Goal: Check status: Check status

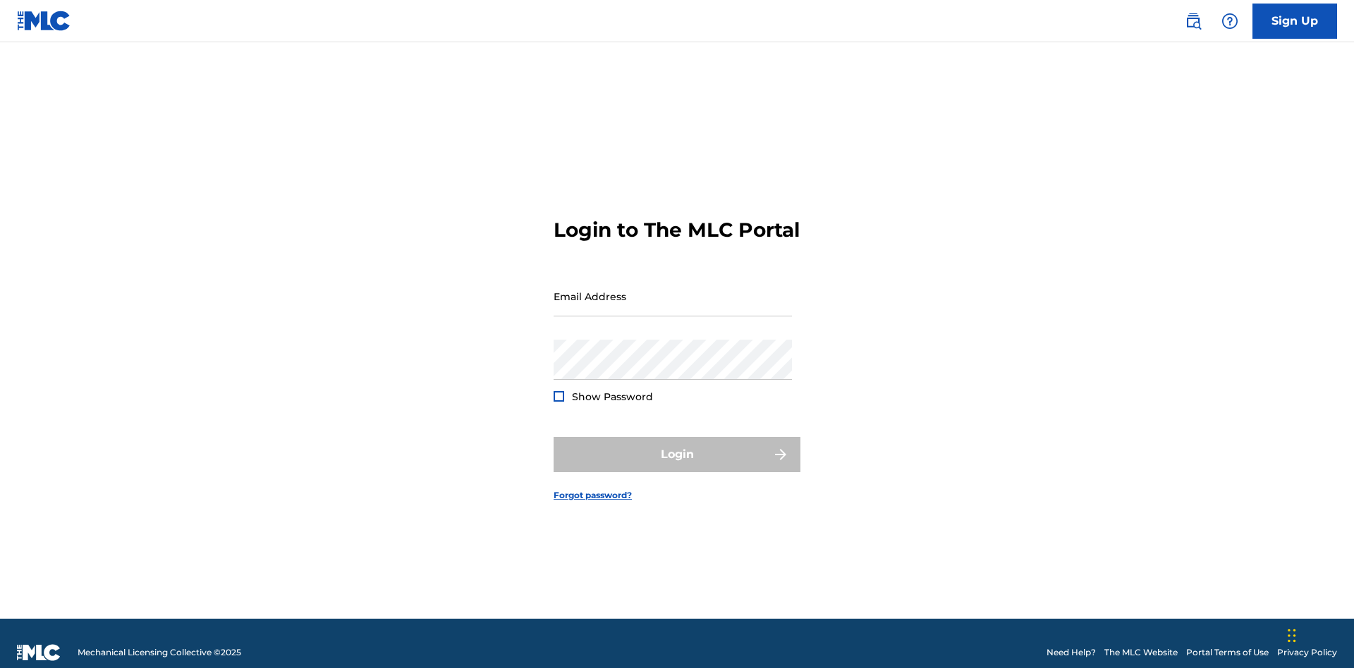
scroll to position [18, 0]
click at [673, 290] on input "Email Address" at bounding box center [672, 296] width 238 height 40
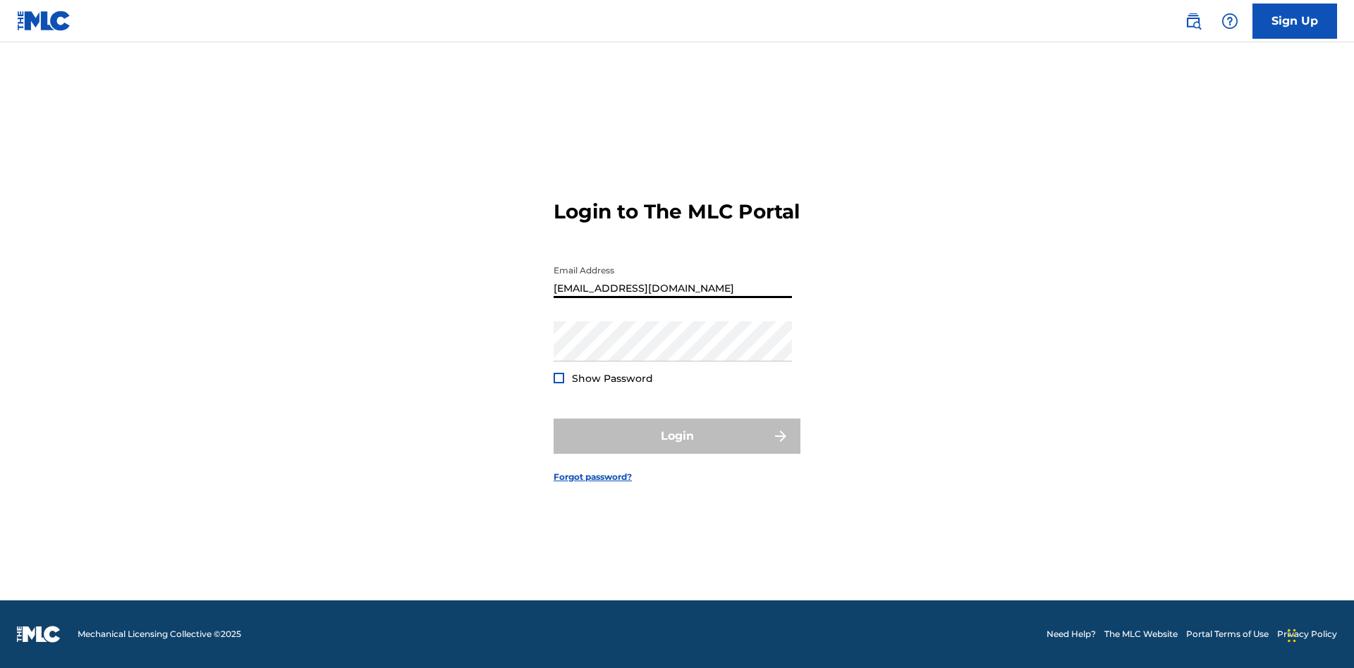
type input "Duke.McTesterson@gmail.com"
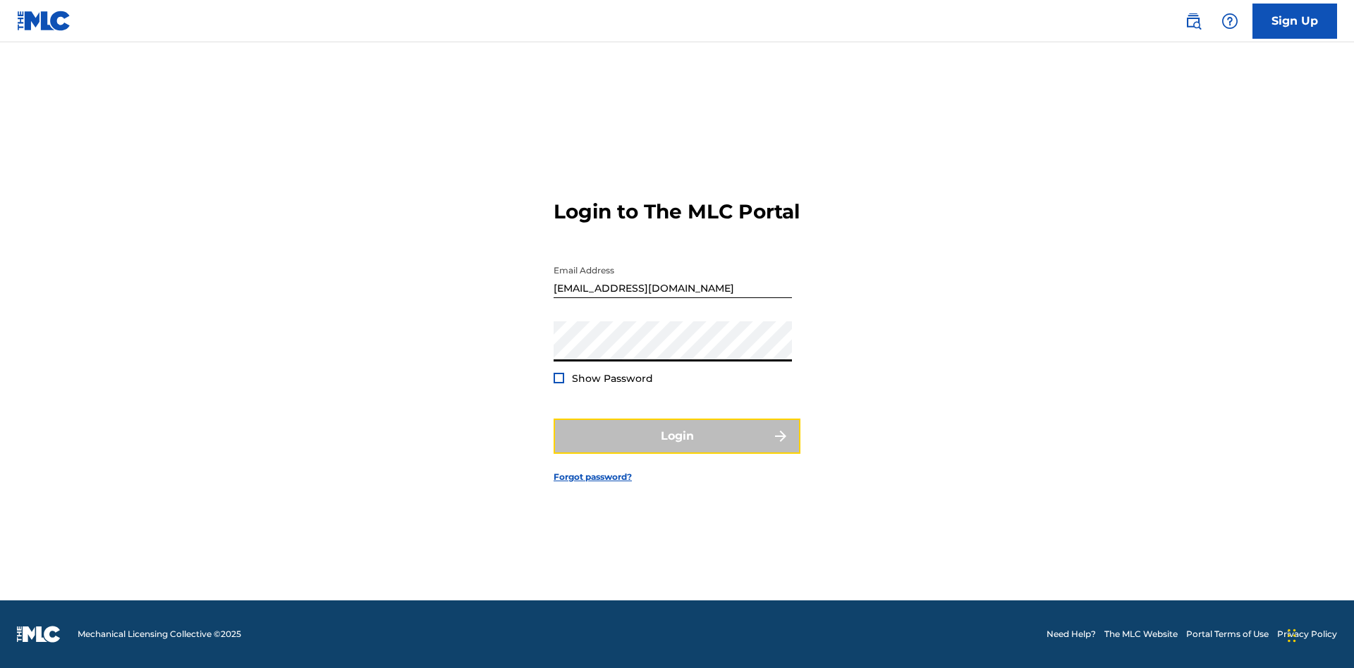
click at [677, 448] on button "Login" at bounding box center [676, 436] width 247 height 35
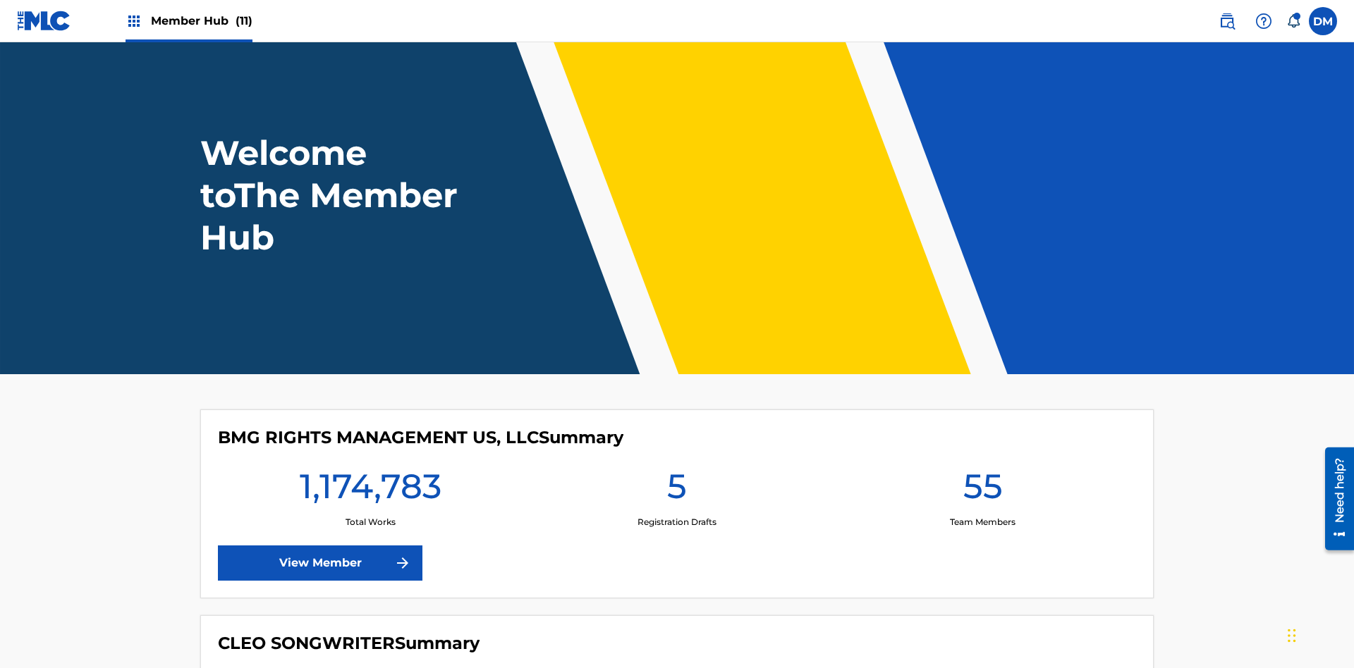
click at [201, 20] on span "Member Hub (11)" at bounding box center [202, 21] width 102 height 16
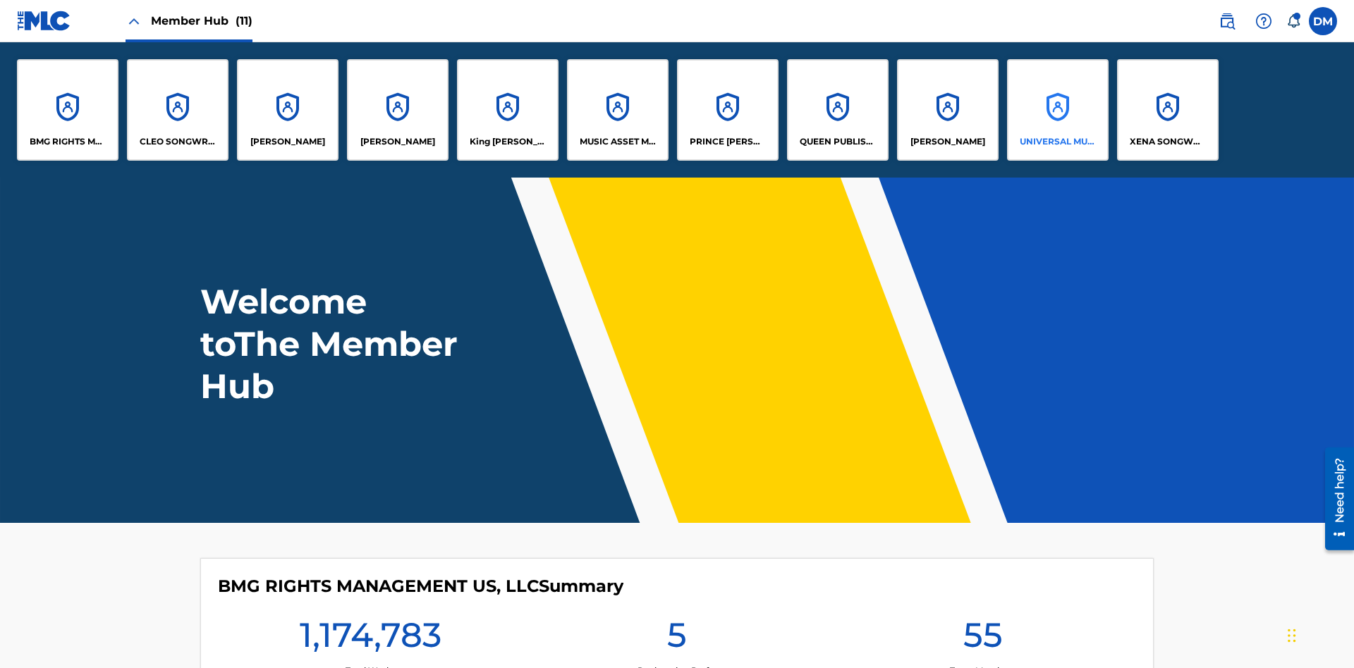
click at [1057, 142] on p "UNIVERSAL MUSIC PUB GROUP" at bounding box center [1057, 141] width 77 height 13
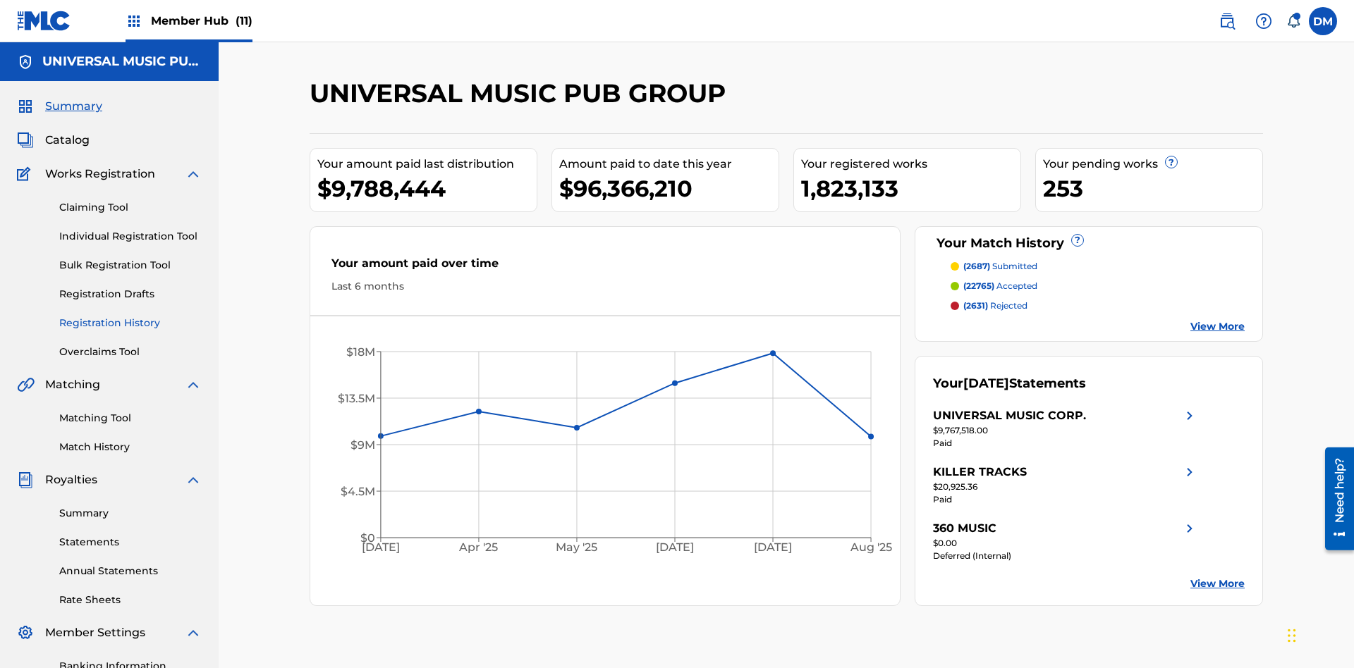
click at [130, 316] on link "Registration History" at bounding box center [130, 323] width 142 height 15
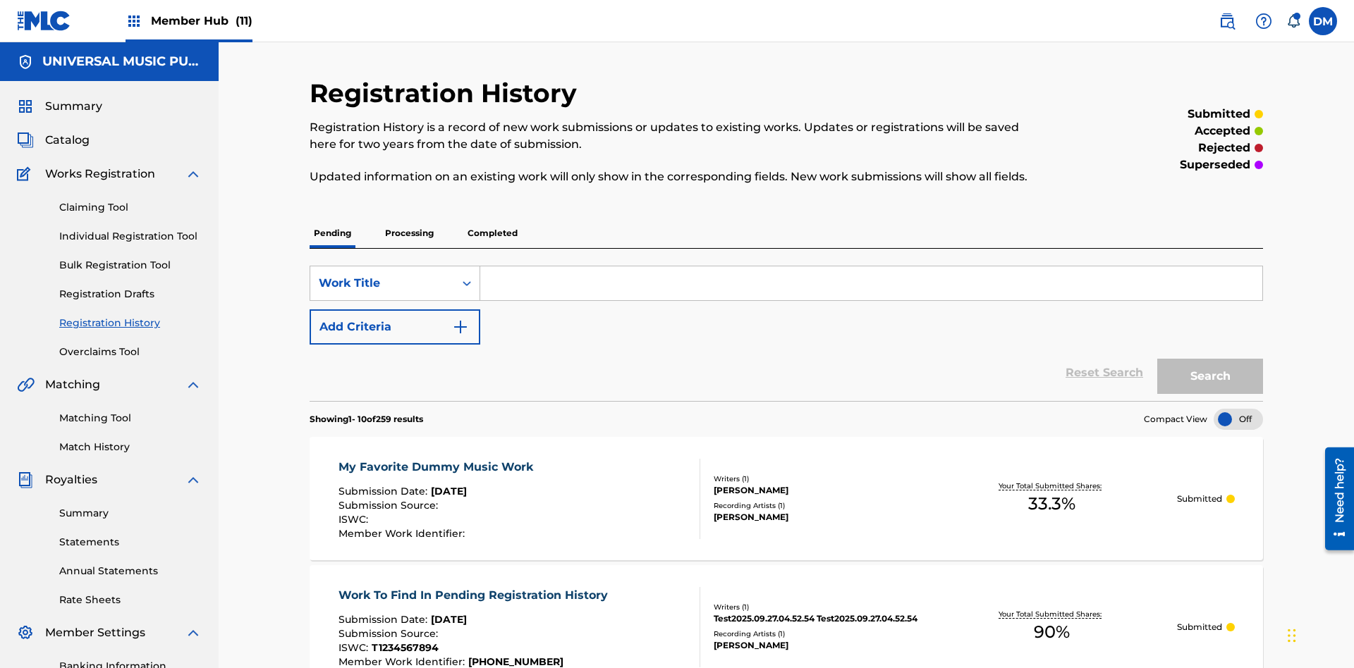
click at [1238, 409] on div at bounding box center [1237, 419] width 49 height 21
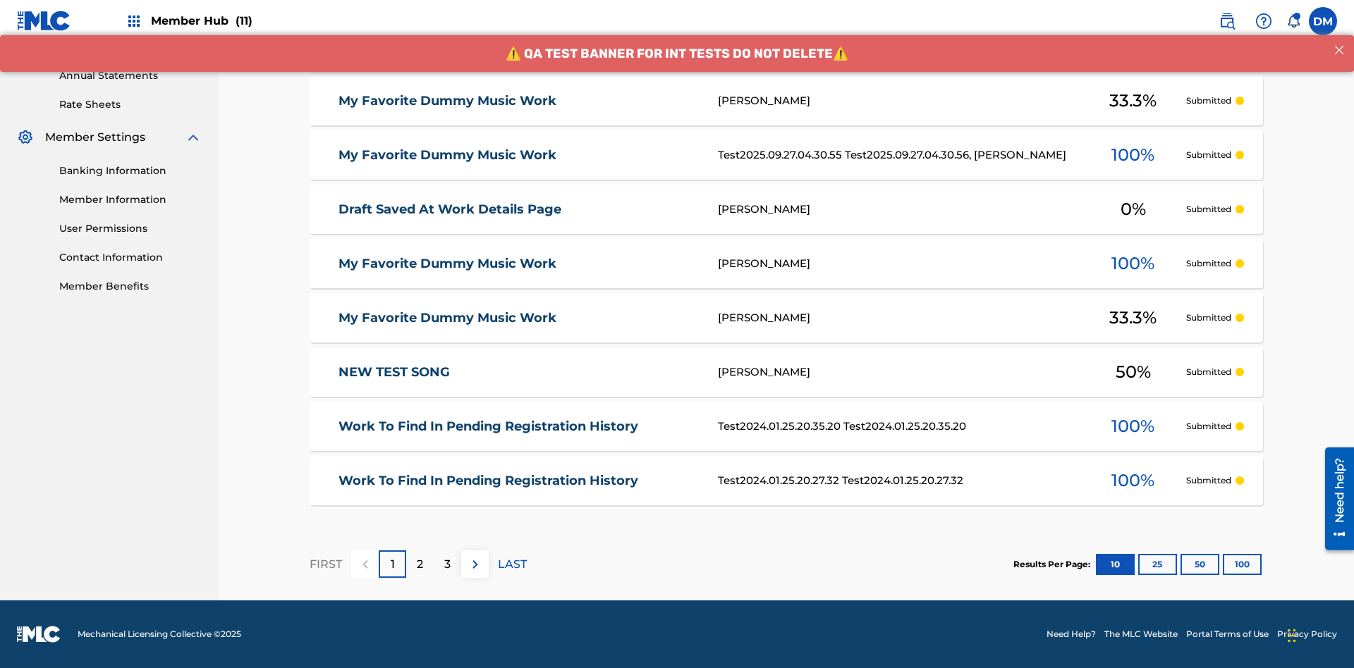
scroll to position [324, 0]
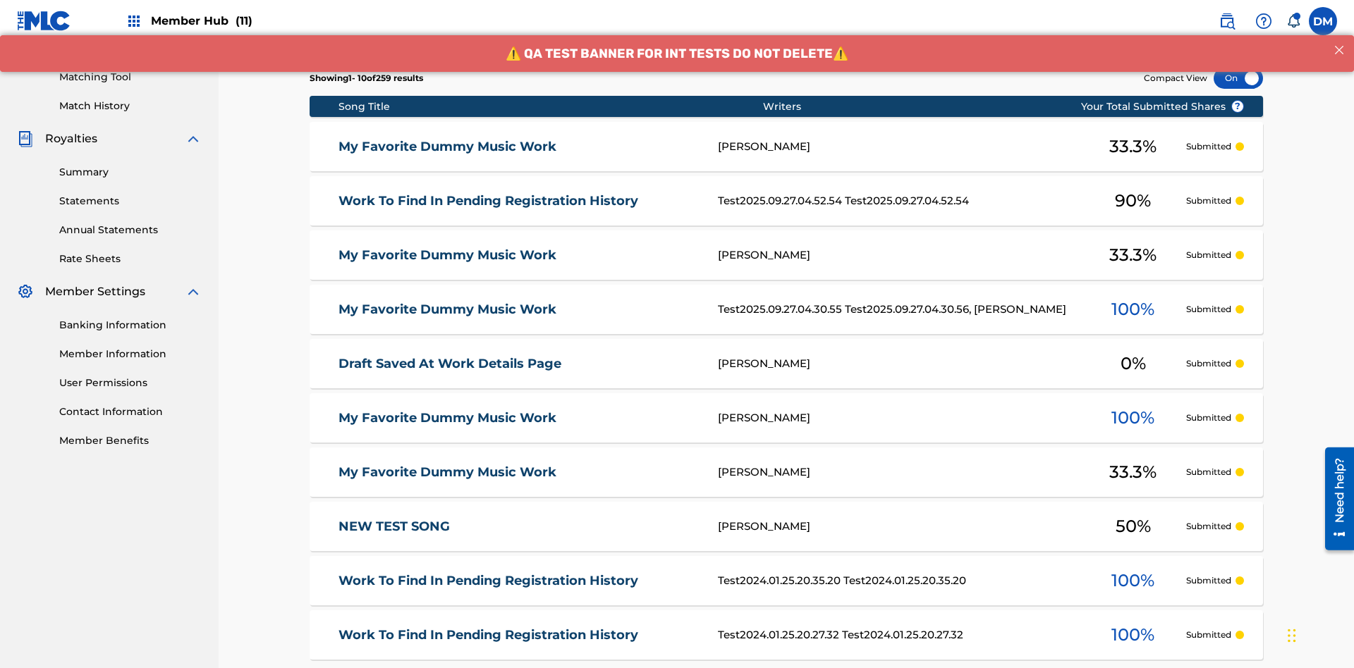
click at [1238, 89] on div at bounding box center [1237, 78] width 49 height 21
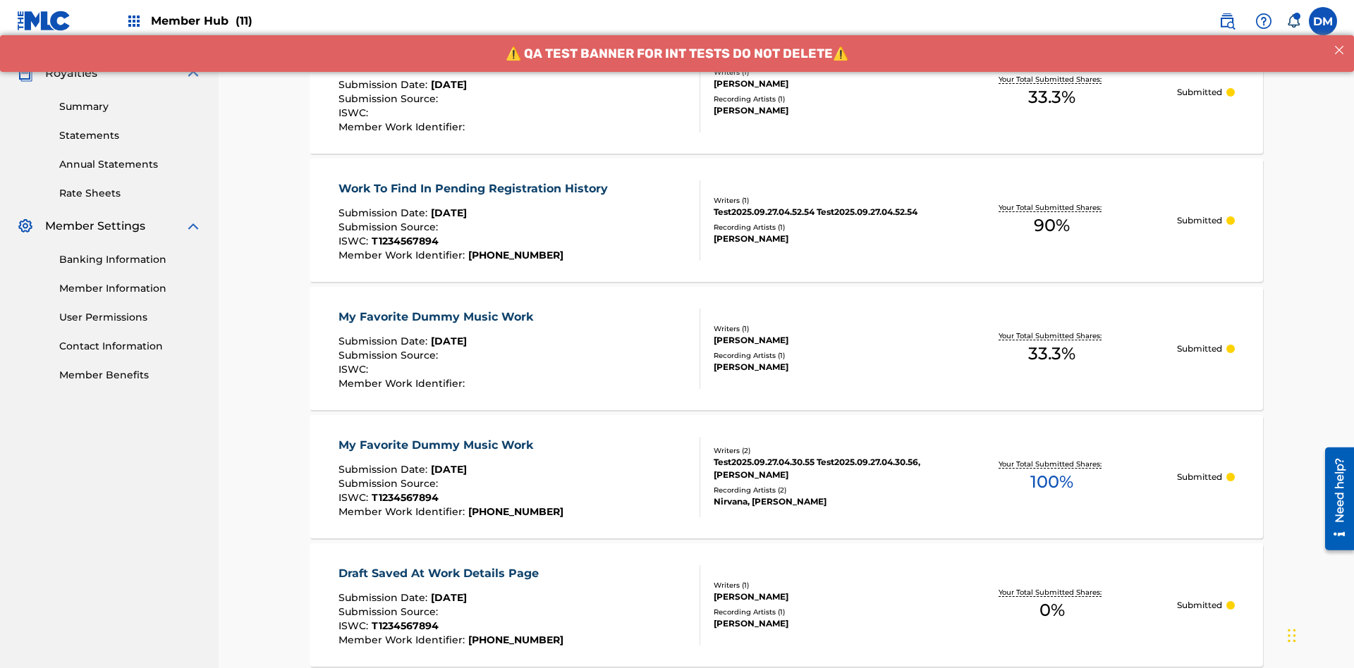
scroll to position [410, 0]
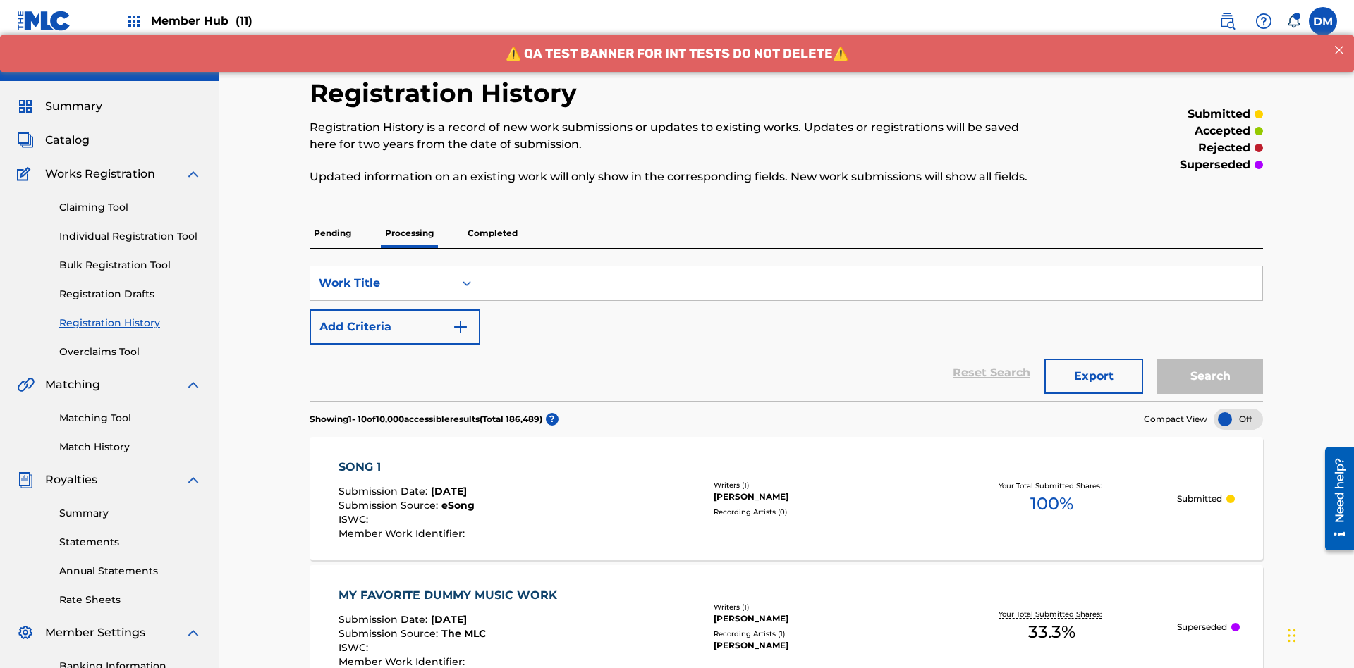
scroll to position [324, 0]
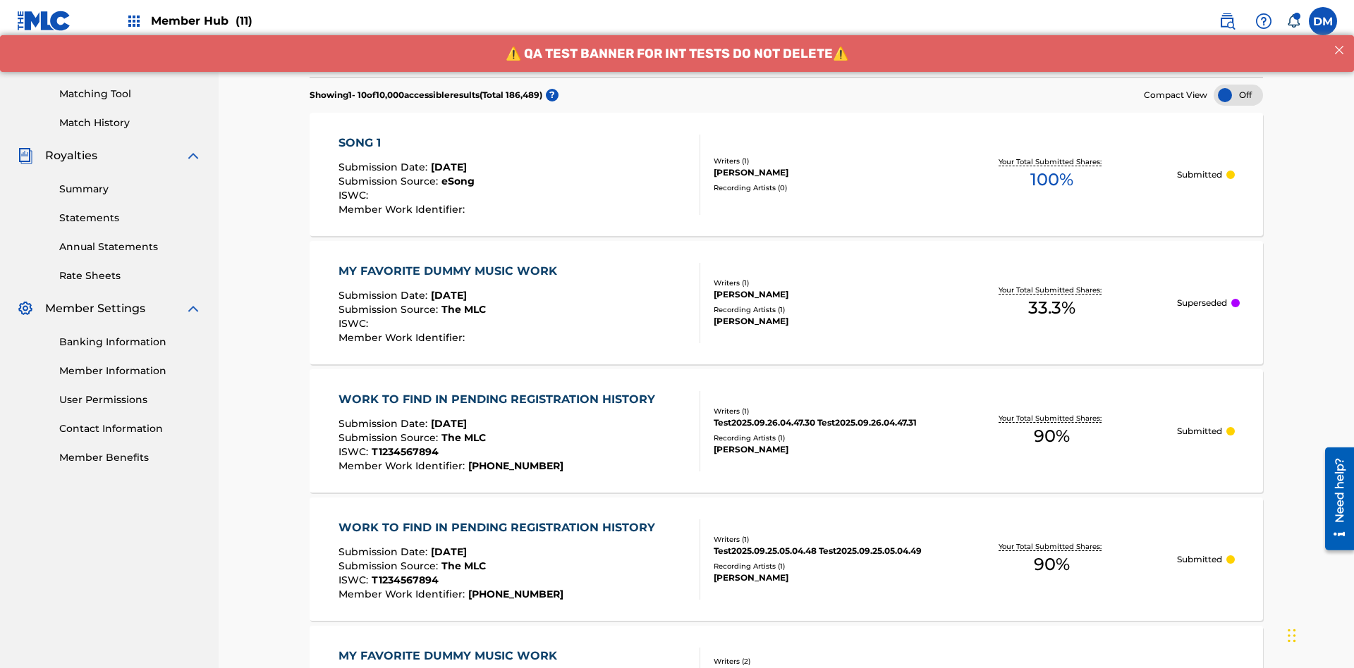
click at [1238, 95] on div at bounding box center [1237, 95] width 49 height 21
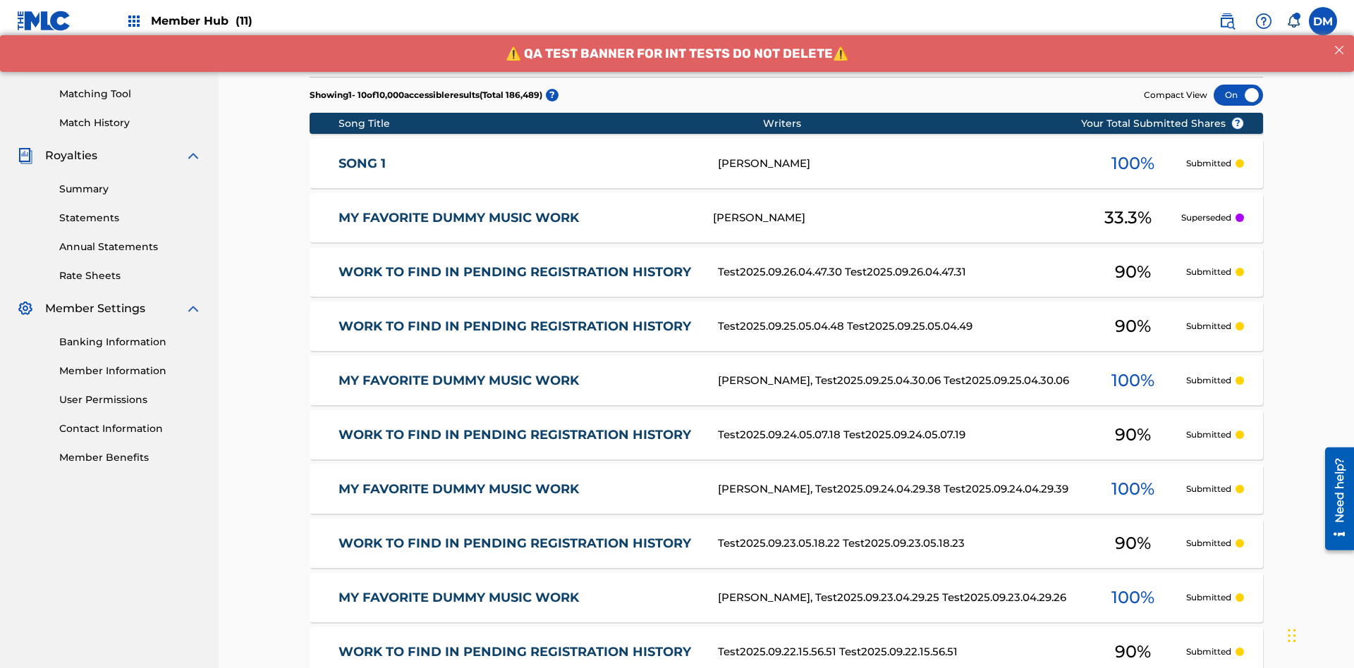
click at [1238, 95] on div at bounding box center [1237, 95] width 49 height 21
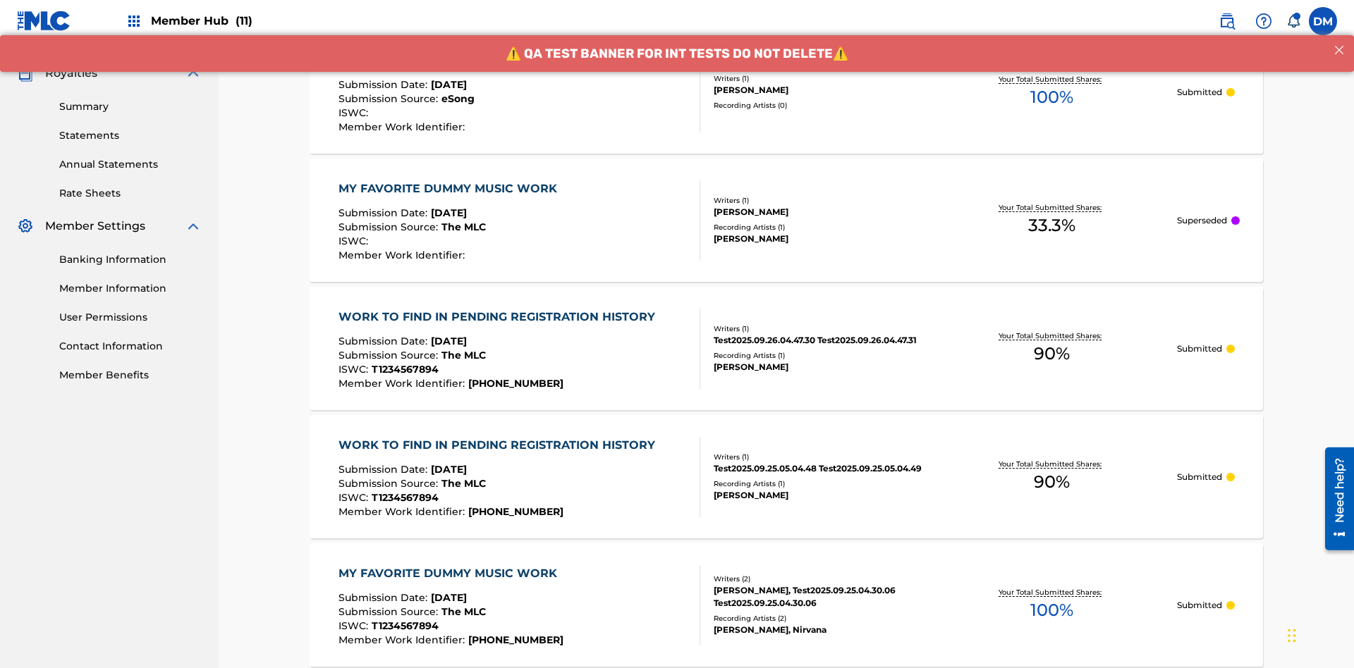
scroll to position [410, 0]
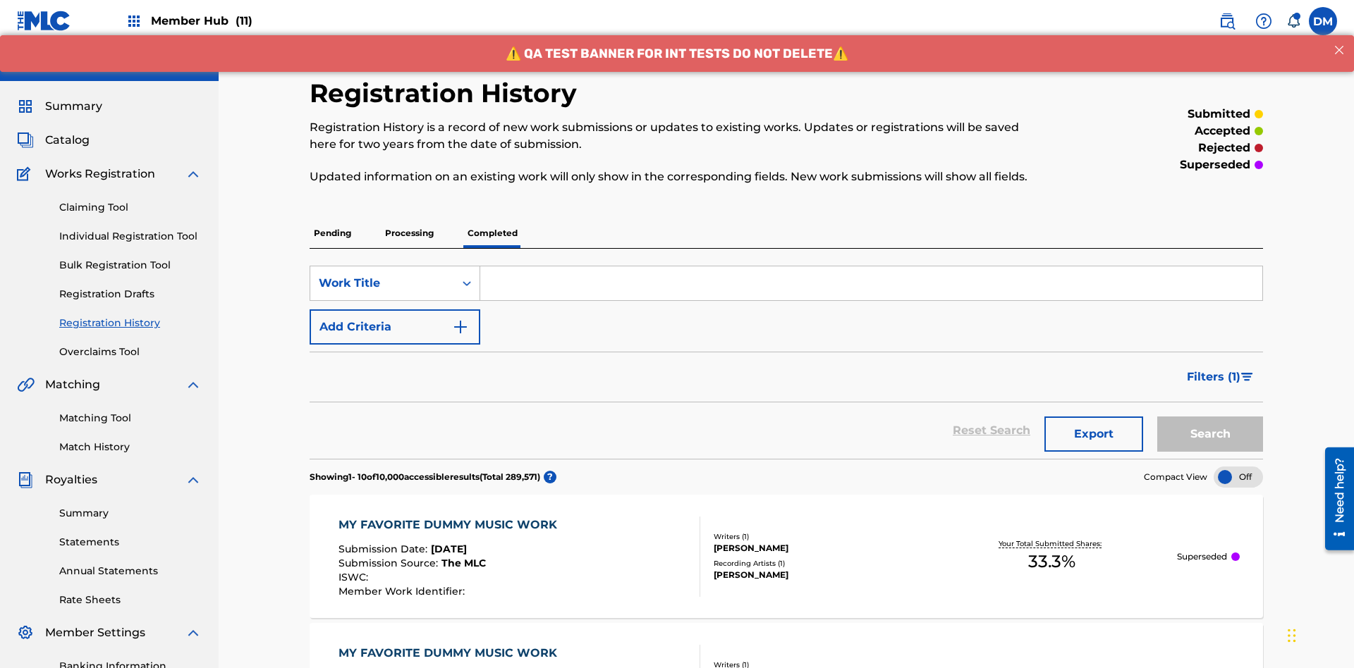
scroll to position [382, 0]
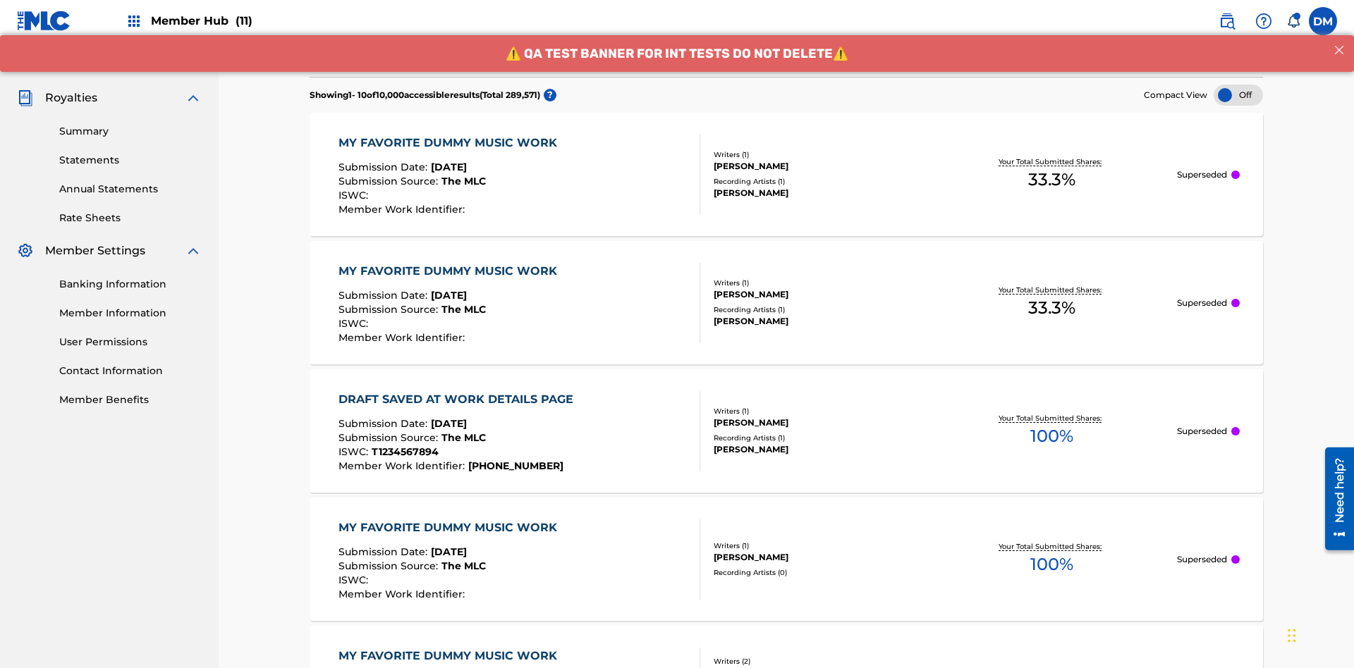
click at [1238, 95] on div at bounding box center [1237, 95] width 49 height 21
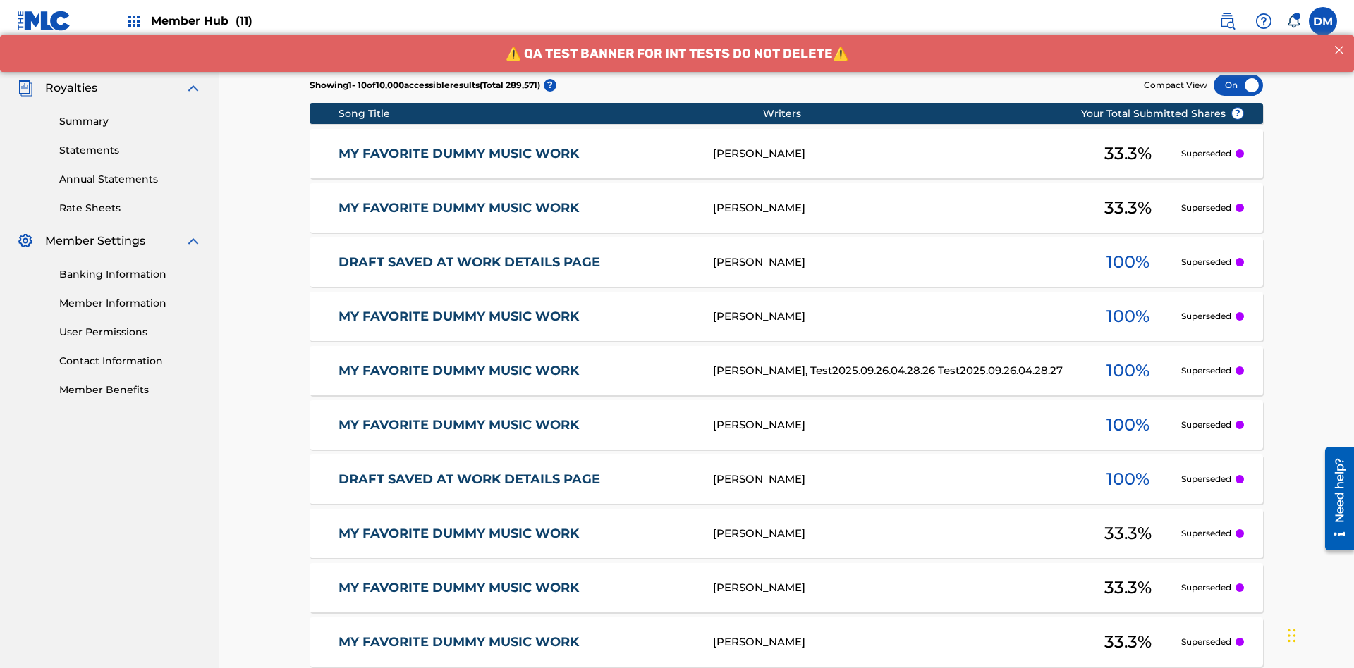
click at [1238, 95] on div at bounding box center [1237, 85] width 49 height 21
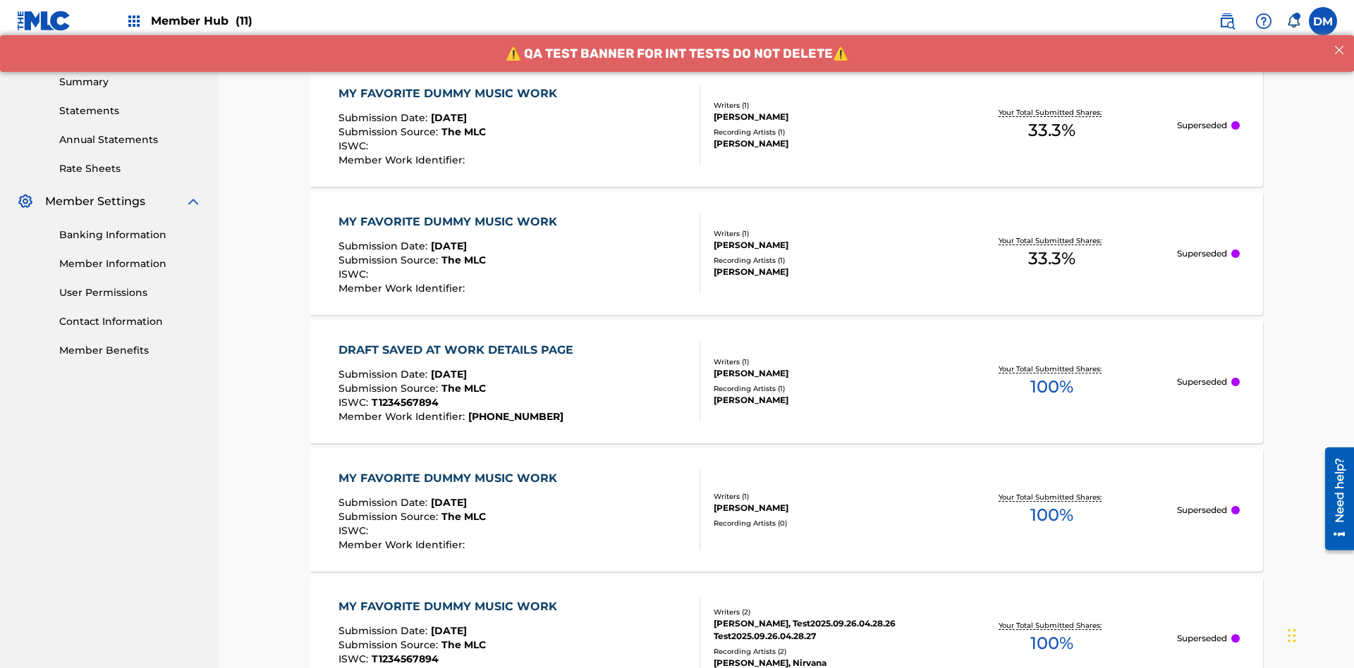
scroll to position [458, 0]
